Goal: Find specific page/section: Find specific page/section

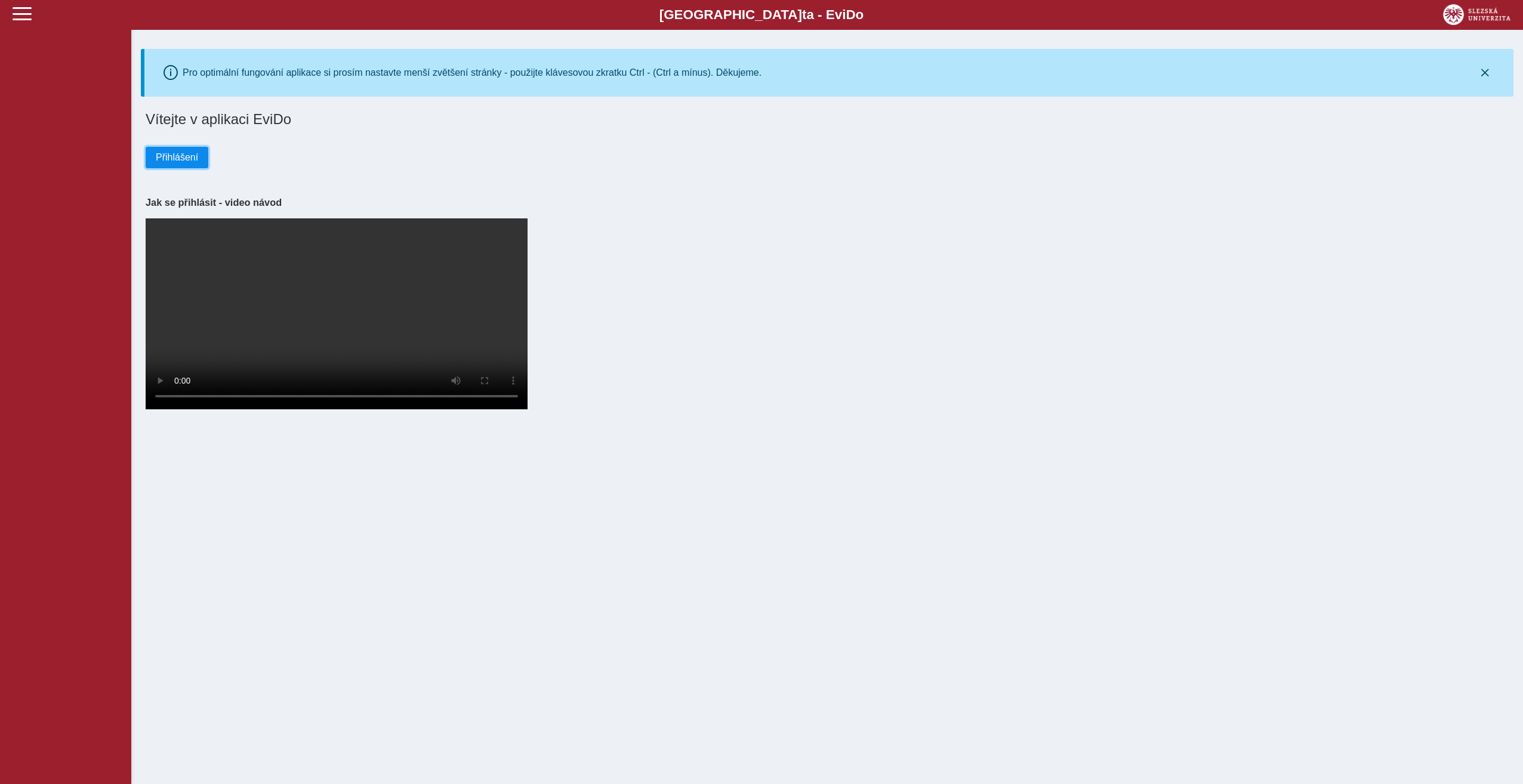
click at [187, 162] on span "Přihlášení" at bounding box center [176, 157] width 42 height 11
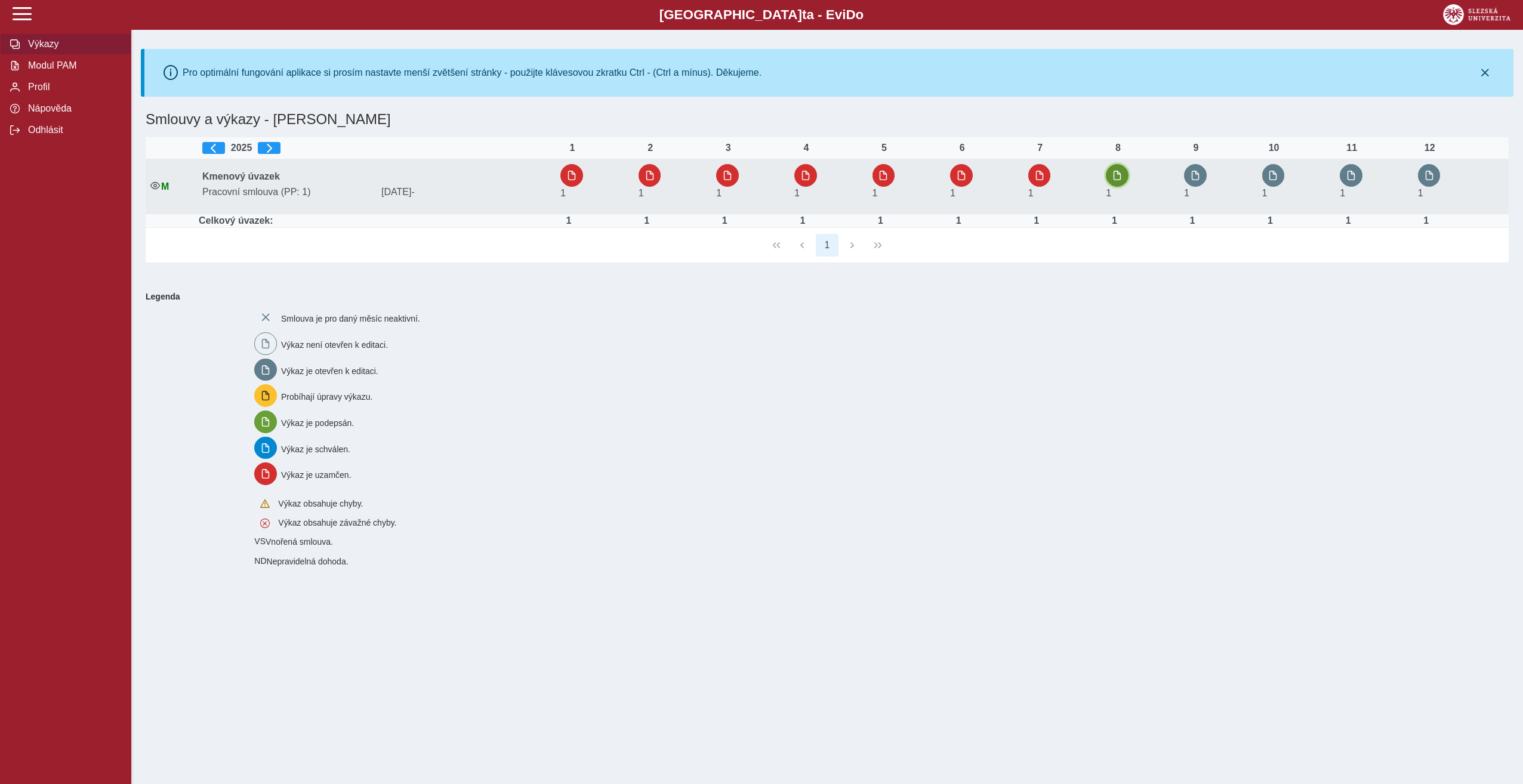
click at [1122, 176] on span "button" at bounding box center [1117, 176] width 10 height 10
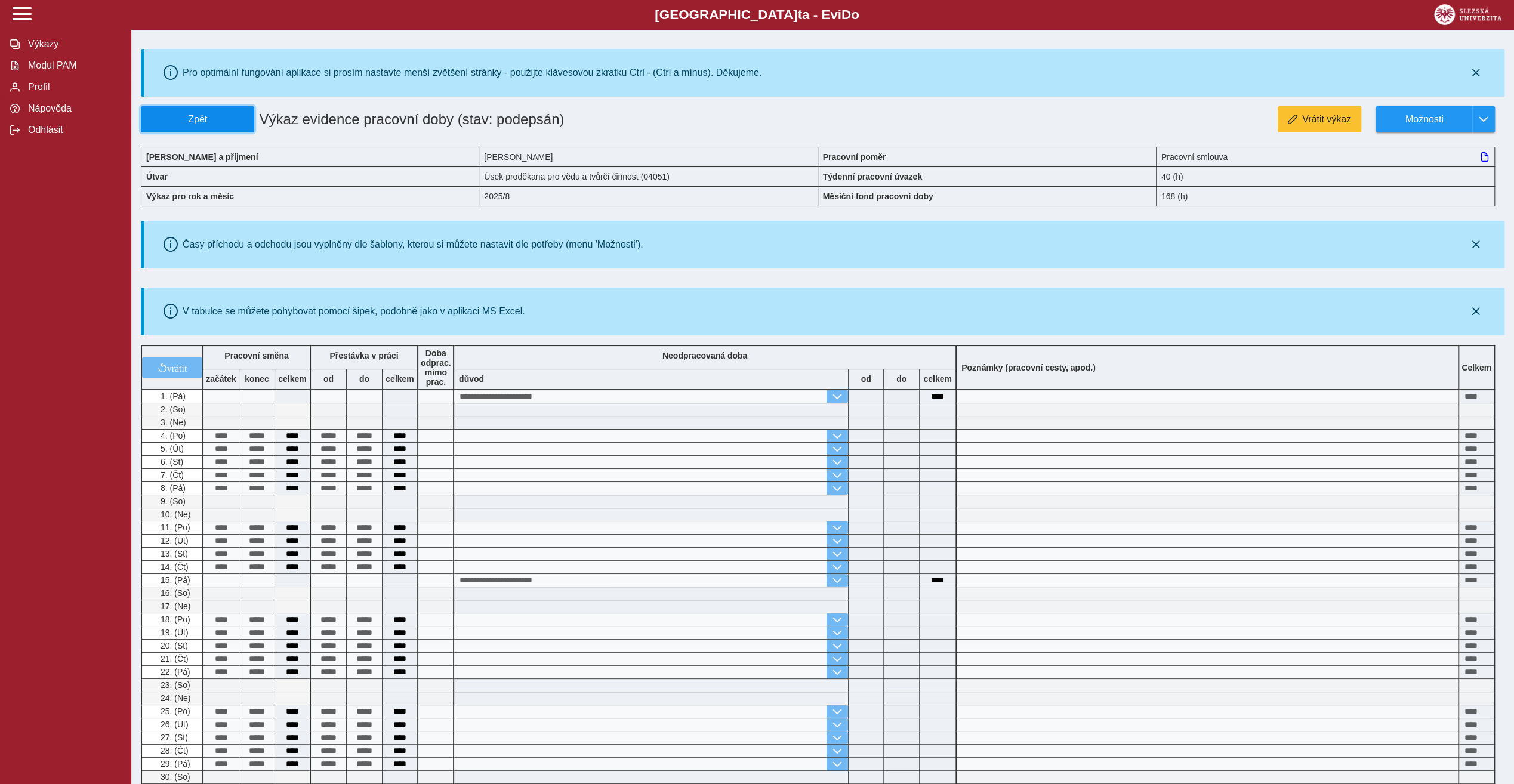
click at [176, 115] on span "Zpět" at bounding box center [198, 119] width 103 height 11
